Goal: Task Accomplishment & Management: Manage account settings

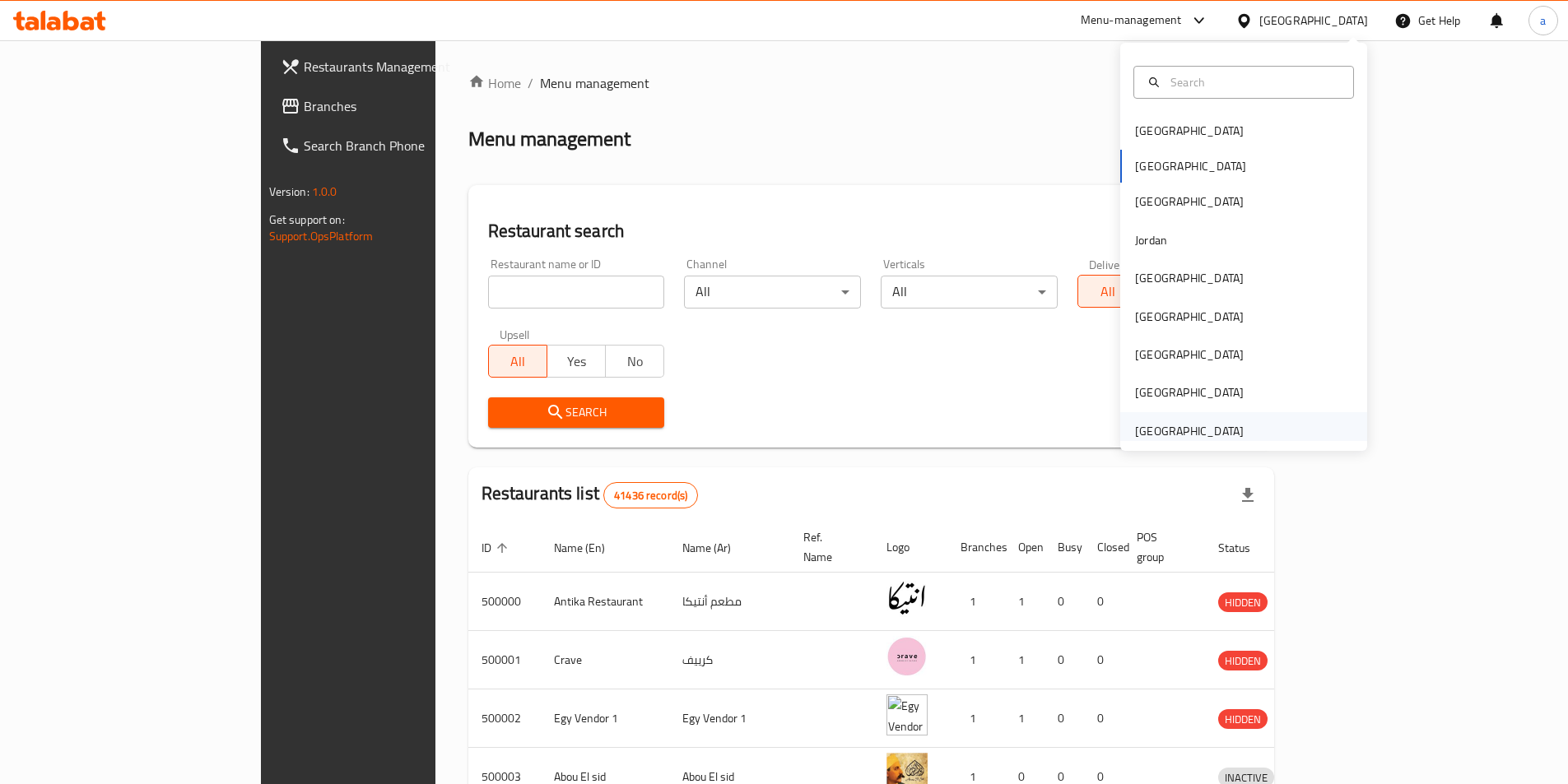
click at [1182, 426] on div "[GEOGRAPHIC_DATA]" at bounding box center [1189, 431] width 108 height 18
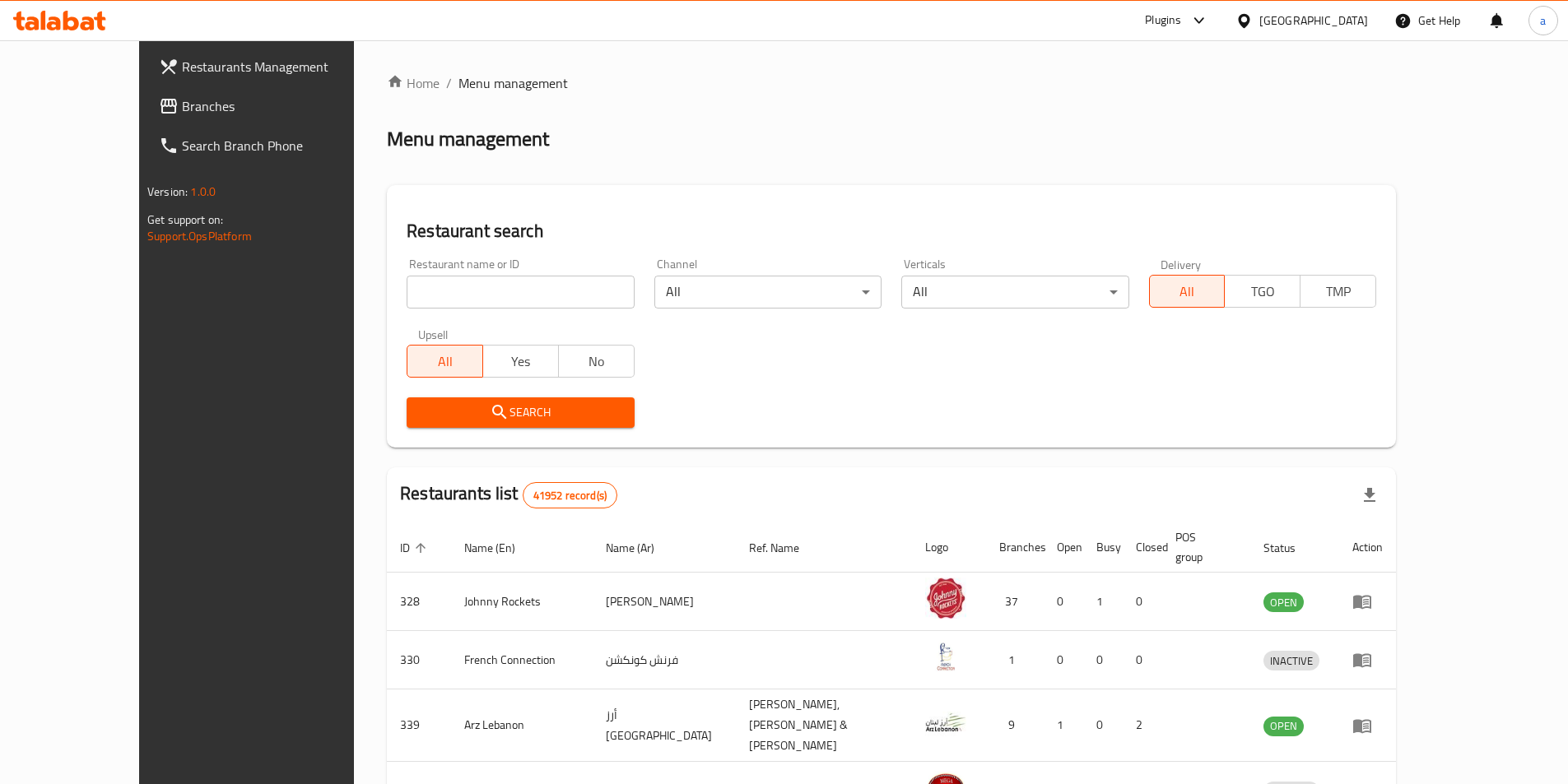
click at [182, 106] on span "Branches" at bounding box center [285, 106] width 206 height 20
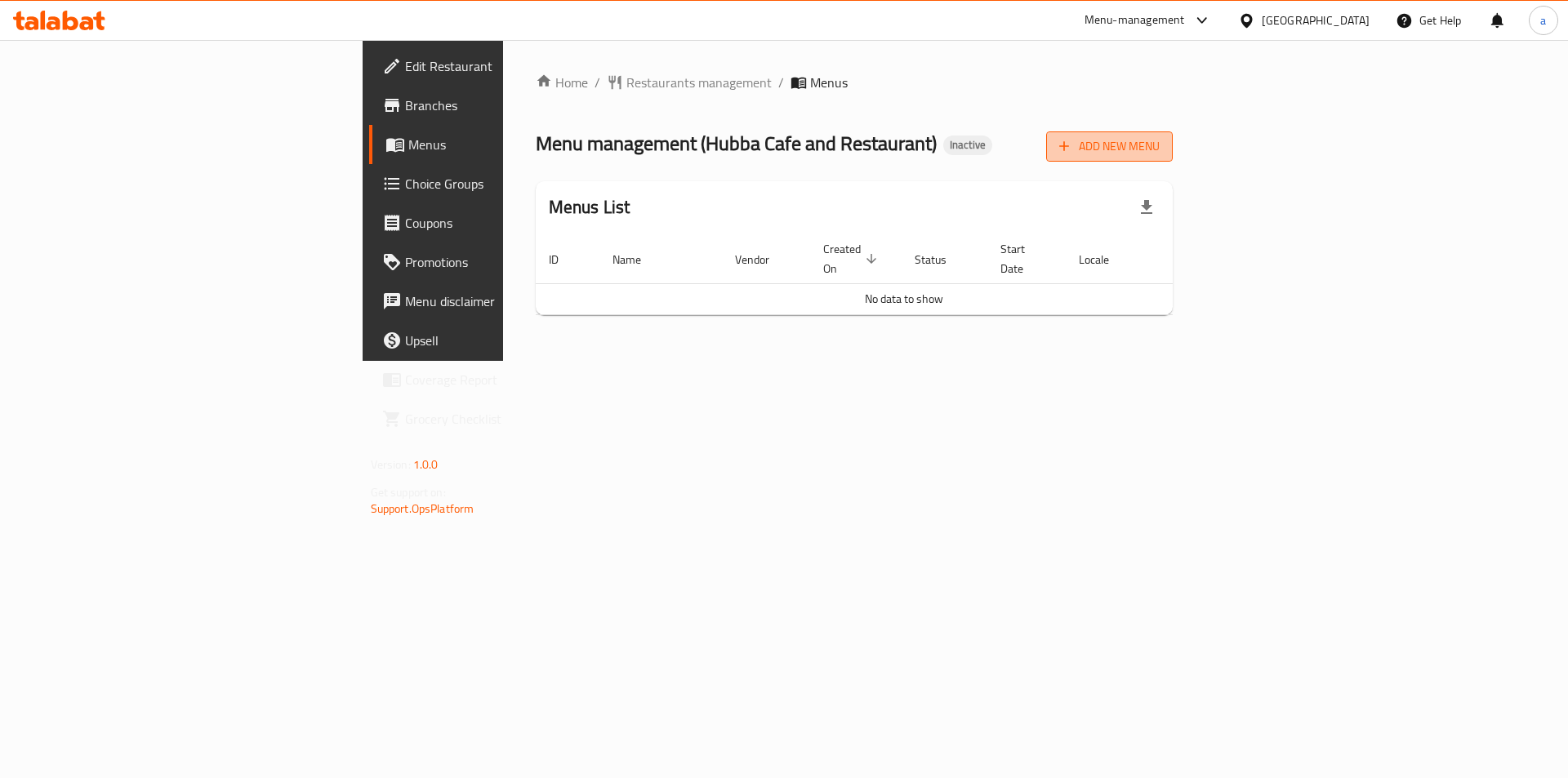
click at [1073, 148] on icon "button" at bounding box center [1064, 146] width 16 height 16
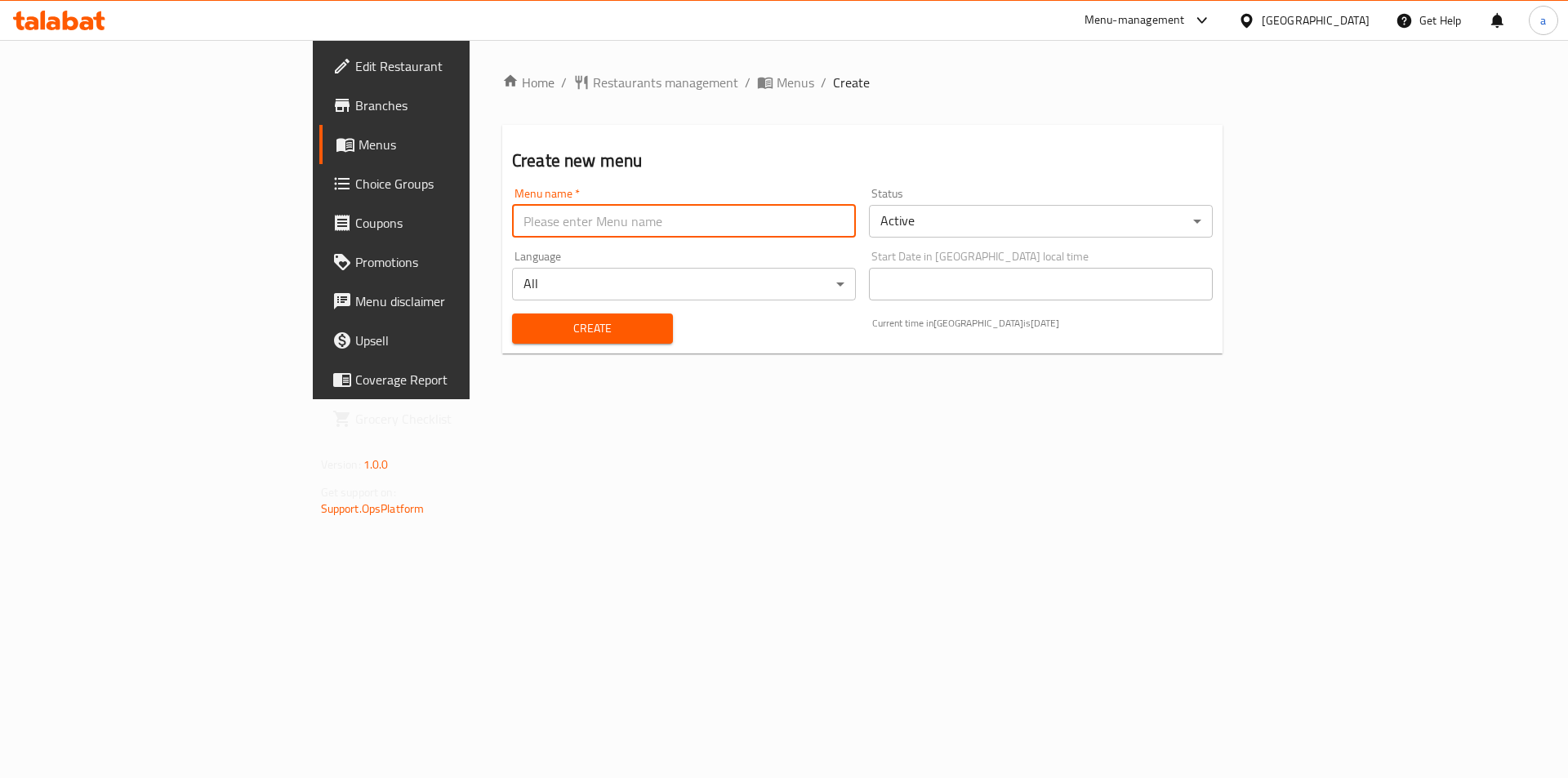
click at [564, 225] on input "text" at bounding box center [684, 221] width 344 height 33
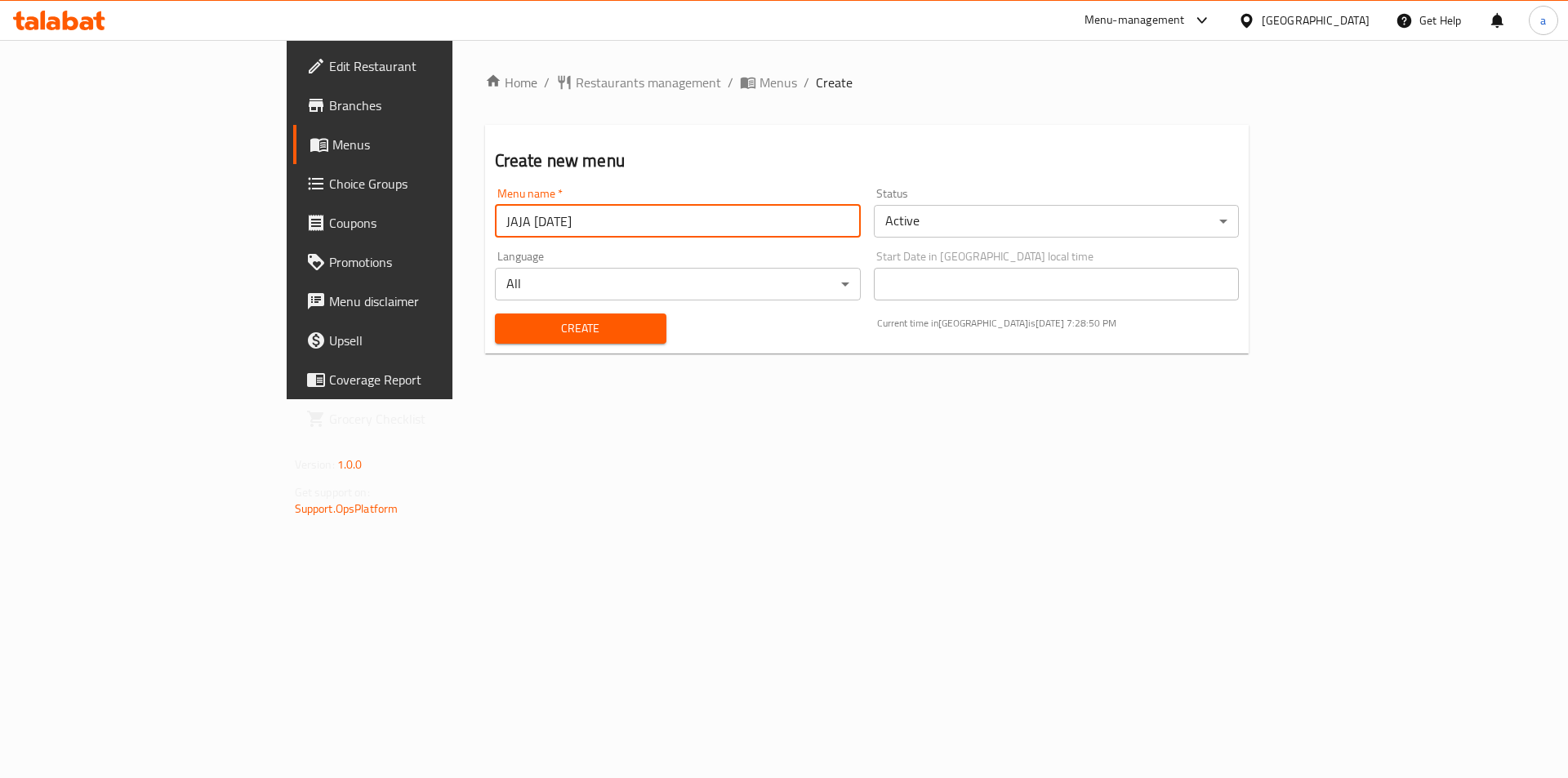
type input "JAJA [DATE]"
click at [495, 314] on button "Create" at bounding box center [580, 329] width 172 height 30
click at [333, 148] on span "Menus" at bounding box center [434, 144] width 204 height 20
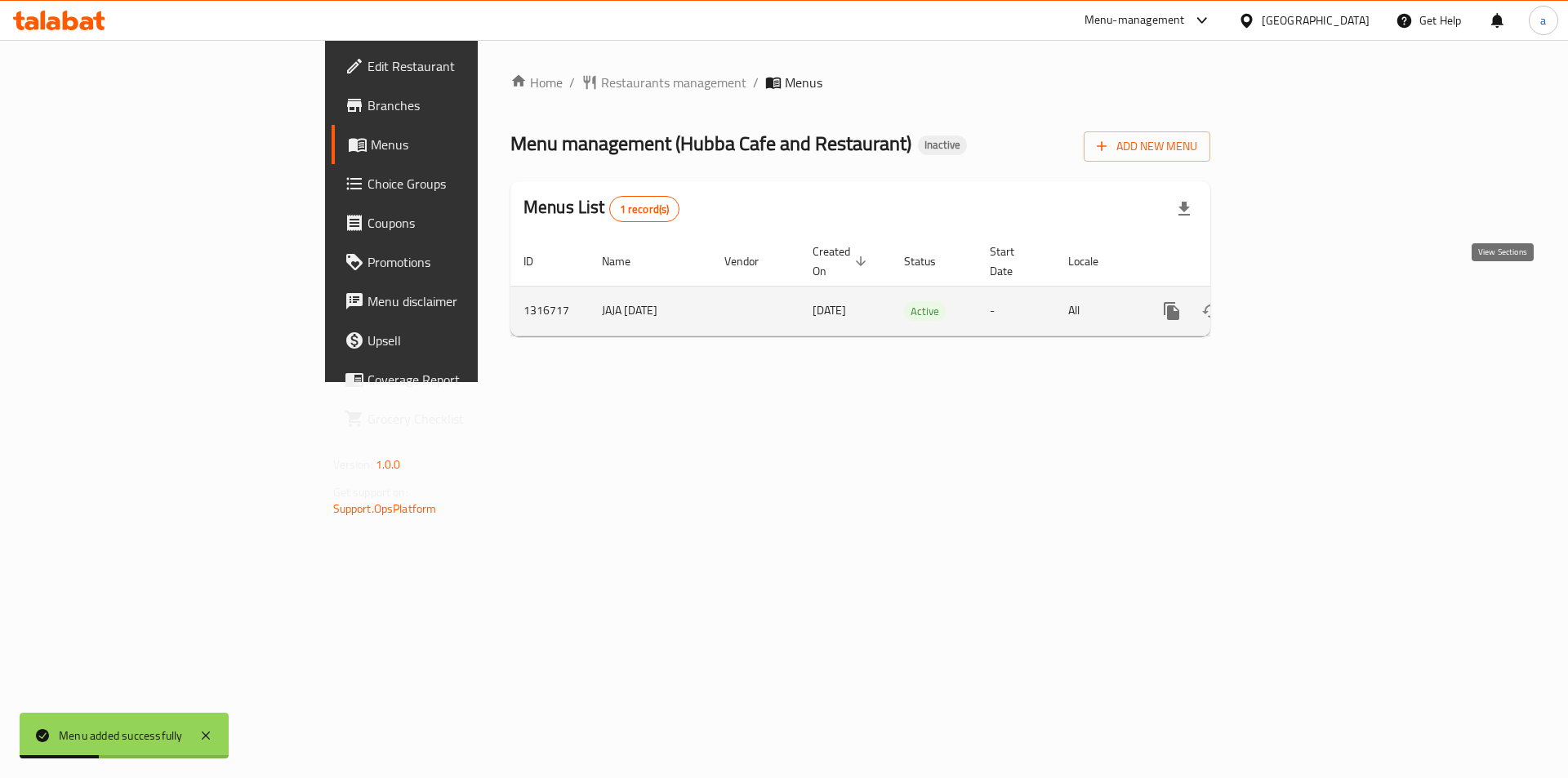
click at [1299, 301] on icon "enhanced table" at bounding box center [1290, 311] width 20 height 20
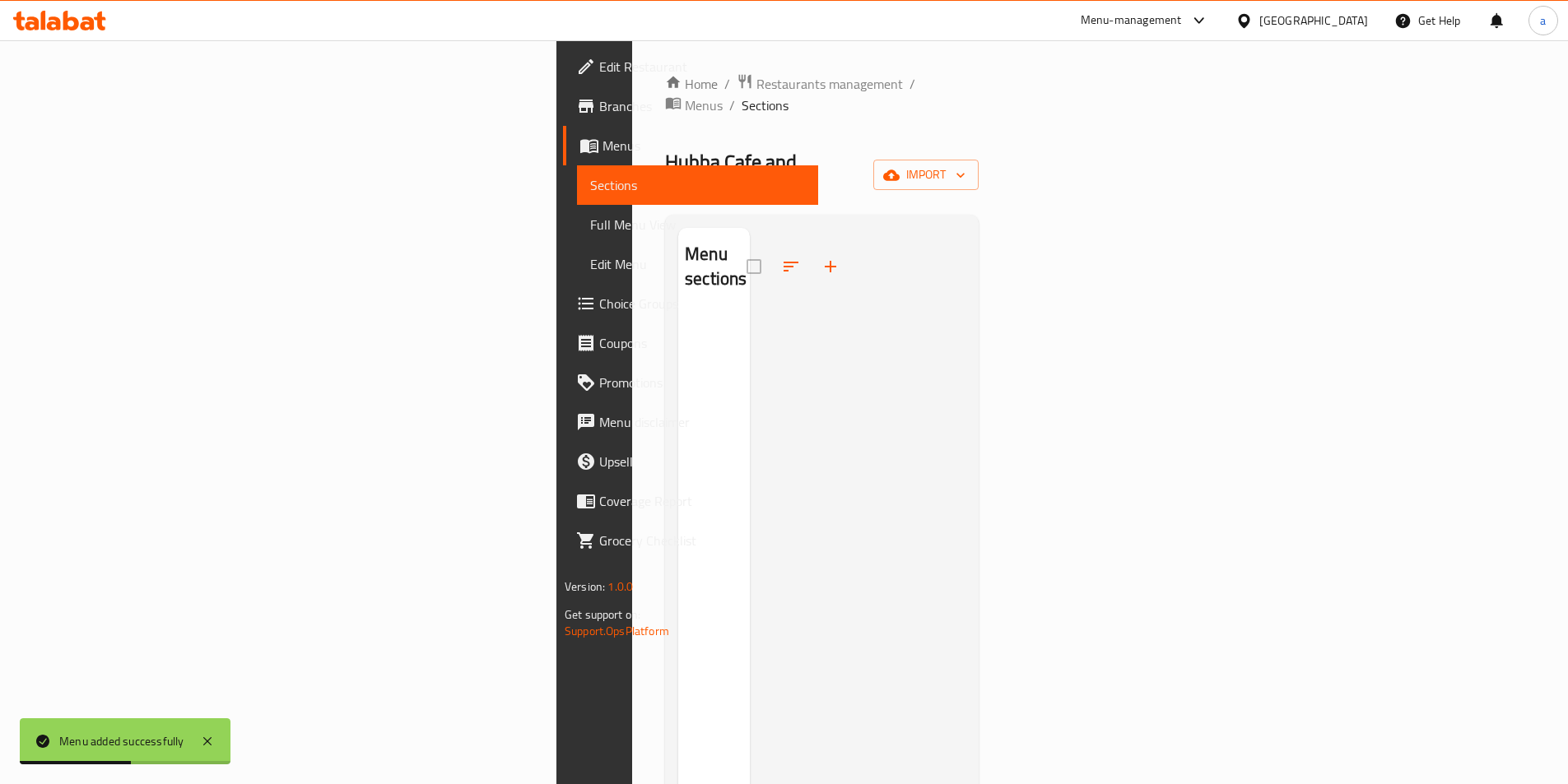
click at [837, 422] on div at bounding box center [857, 619] width 216 height 784
click at [602, 150] on span "Menus" at bounding box center [704, 145] width 203 height 20
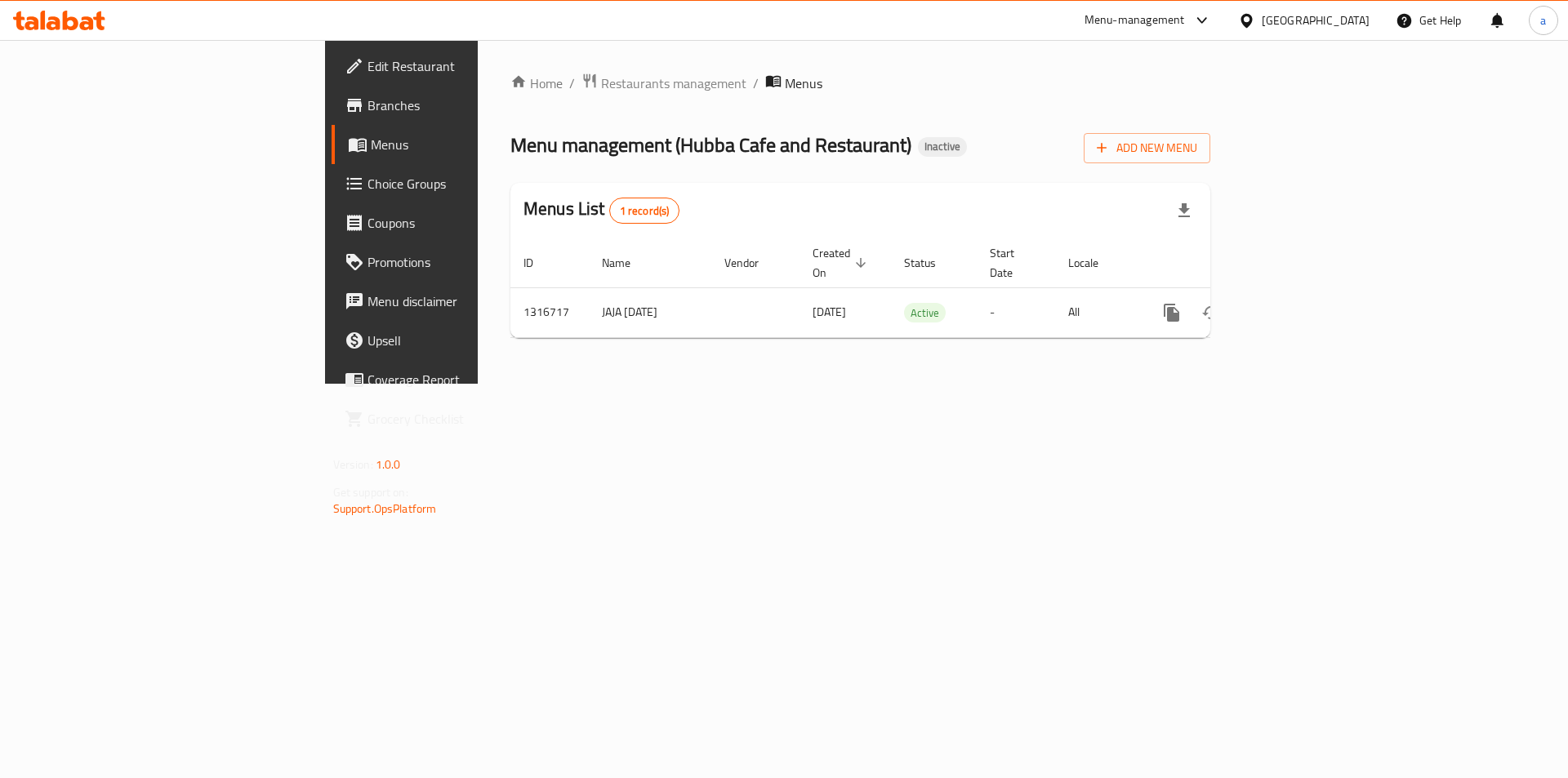
click at [325, 115] on div "Edit Restaurant Branches Menus Choice Groups Coupons Promotions Menu disclaimer…" at bounding box center [784, 212] width 919 height 344
click at [367, 107] on span "Branches" at bounding box center [470, 105] width 206 height 20
